Goal: Task Accomplishment & Management: Complete application form

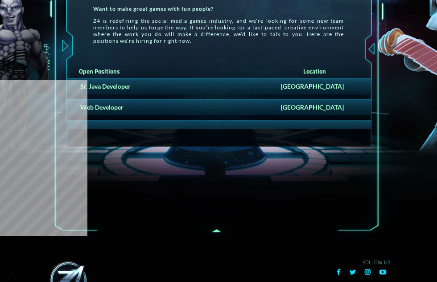
scroll to position [193, 0]
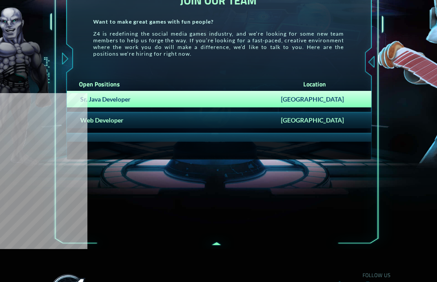
click at [302, 94] on div "Sr. Java Developer [GEOGRAPHIC_DATA]" at bounding box center [219, 99] width 304 height 16
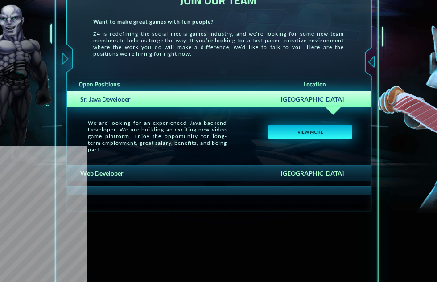
click at [312, 138] on button "VIEW MORE" at bounding box center [309, 132] width 83 height 14
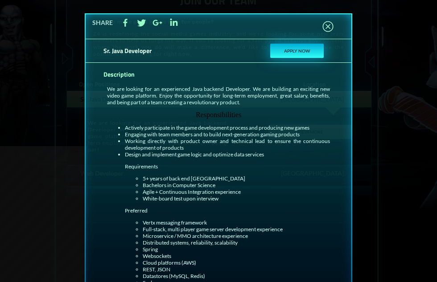
click at [298, 54] on button "APPLY NOW" at bounding box center [296, 51] width 53 height 14
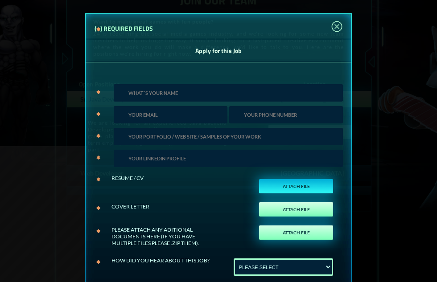
click at [278, 184] on label "ATTACH FILE" at bounding box center [296, 186] width 74 height 14
click at [312, 186] on input "ATTACH FILE" at bounding box center [322, 196] width 20 height 20
type input "C:\fakepath\[PERSON_NAME] Resume.pdf"
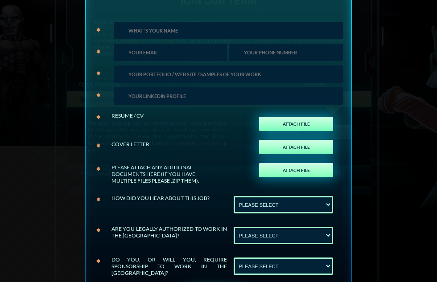
scroll to position [89, 0]
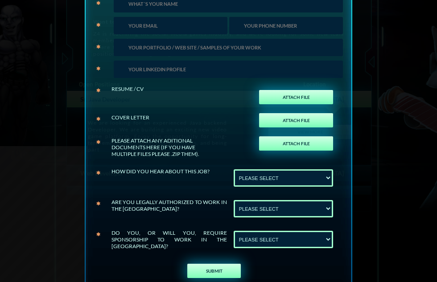
click at [278, 112] on div "ATTACH FILE" at bounding box center [296, 120] width 92 height 23
click at [278, 115] on label "ATTACH FILE" at bounding box center [296, 120] width 74 height 14
click at [312, 120] on input "ATTACH FILE" at bounding box center [322, 130] width 20 height 20
type input "C:\fakepath\[PERSON_NAME] Resume.pdf"
click at [302, 143] on label "ATTACH FILE" at bounding box center [296, 143] width 74 height 14
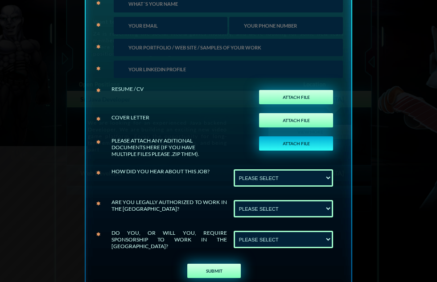
click at [312, 143] on input "ATTACH FILE" at bounding box center [322, 153] width 20 height 20
type input "C:\fakepath\[PERSON_NAME] Resume.pdf"
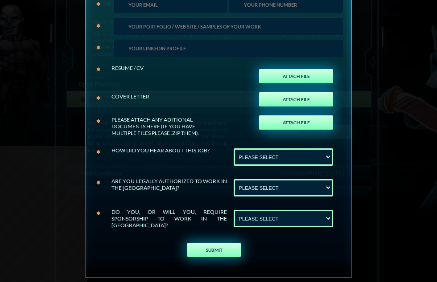
scroll to position [121, 0]
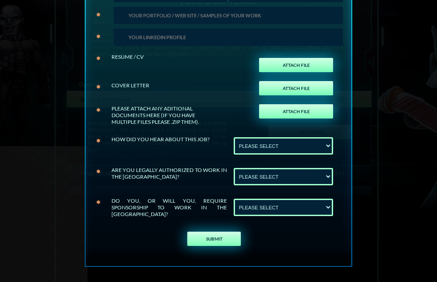
click at [256, 139] on select "PLEASE SELECT Linkedin Upwork" at bounding box center [282, 145] width 99 height 17
select select "Linkedin"
click at [233, 137] on select "PLEASE SELECT Linkedin Upwork" at bounding box center [282, 145] width 99 height 17
click at [268, 172] on select "PLEASE SELECT No Yes" at bounding box center [282, 176] width 99 height 17
select select "Yes"
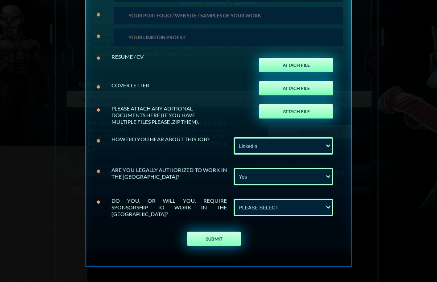
click at [233, 168] on select "PLEASE SELECT No Yes" at bounding box center [282, 176] width 99 height 17
click at [268, 203] on select "PLEASE SELECT No Yes" at bounding box center [282, 207] width 99 height 17
select select "No"
click at [233, 199] on select "PLEASE SELECT No Yes" at bounding box center [282, 207] width 99 height 17
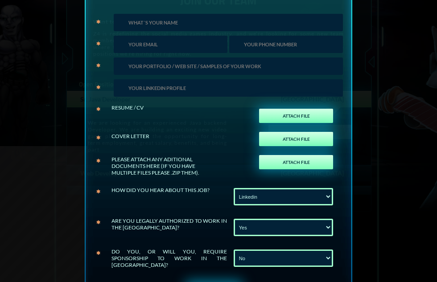
scroll to position [0, 0]
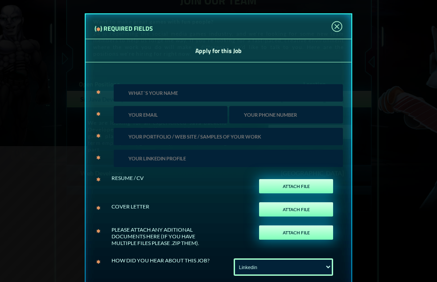
click at [161, 92] on input "text" at bounding box center [228, 92] width 229 height 17
type input "[PERSON_NAME]"
type input "[EMAIL_ADDRESS][DOMAIN_NAME]"
type input "9252725671"
click at [179, 133] on input "url" at bounding box center [228, 136] width 229 height 17
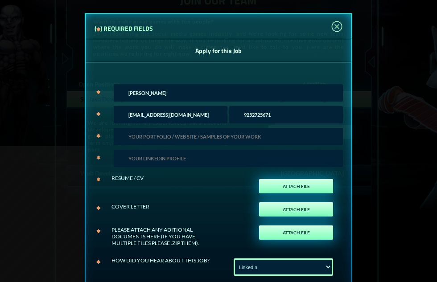
click at [183, 159] on input "text" at bounding box center [228, 158] width 229 height 17
type input "[URL][DOMAIN_NAME]"
click at [167, 141] on input "url" at bounding box center [228, 136] width 229 height 17
click at [121, 136] on input "url" at bounding box center [228, 136] width 229 height 17
paste input "Cognizant"
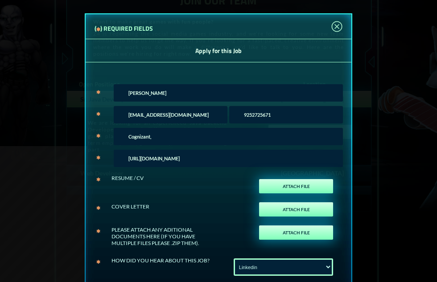
click at [157, 143] on input "Cognizant," at bounding box center [228, 136] width 229 height 17
paste input "Capgemini"
click at [184, 135] on input "Cognizant, Capgemini" at bounding box center [228, 136] width 229 height 17
paste input "Tech Mahindra"
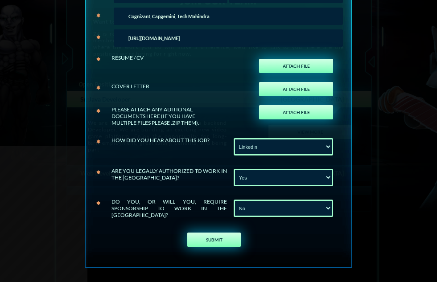
scroll to position [121, 0]
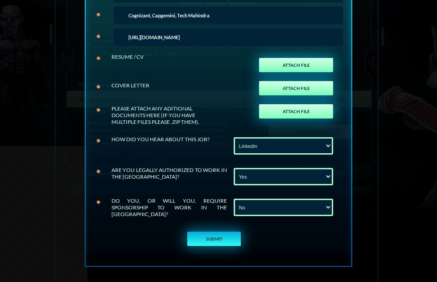
type input "Cognizant, Capgemini, Tech Mahindra"
click at [211, 245] on button "SUBMIT" at bounding box center [213, 239] width 53 height 14
